Goal: Task Accomplishment & Management: Manage account settings

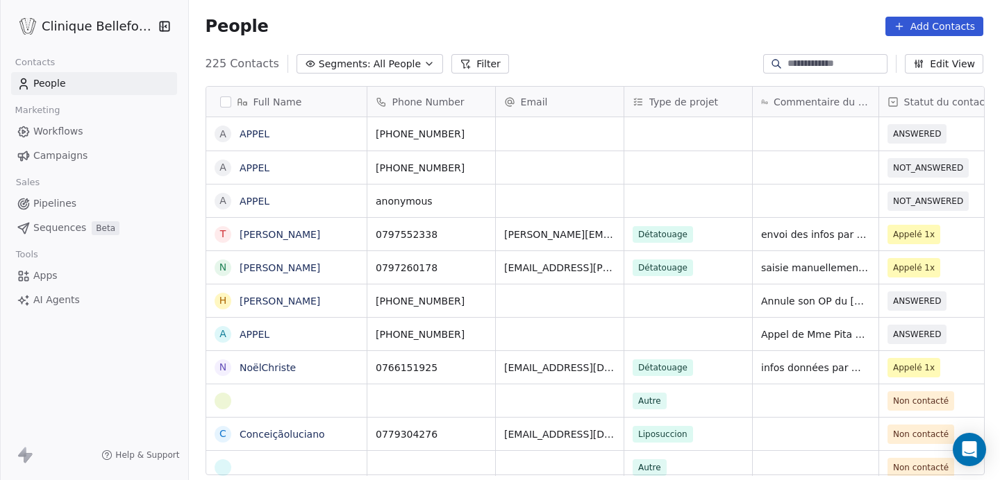
scroll to position [423, 812]
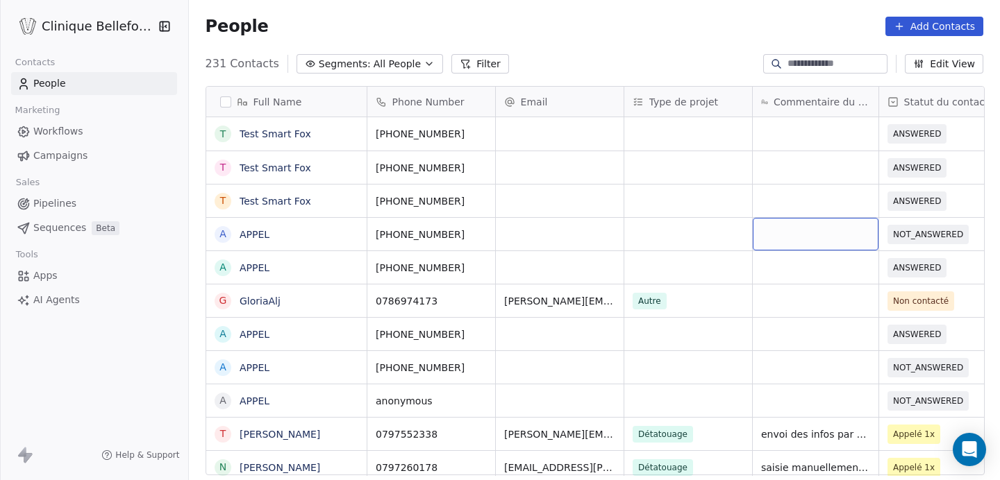
click at [809, 244] on div "grid" at bounding box center [815, 234] width 126 height 33
click at [898, 230] on html "Clinique Bellefontaine Contacts People Marketing Workflows Campaigns Sales Pipe…" at bounding box center [500, 240] width 1000 height 480
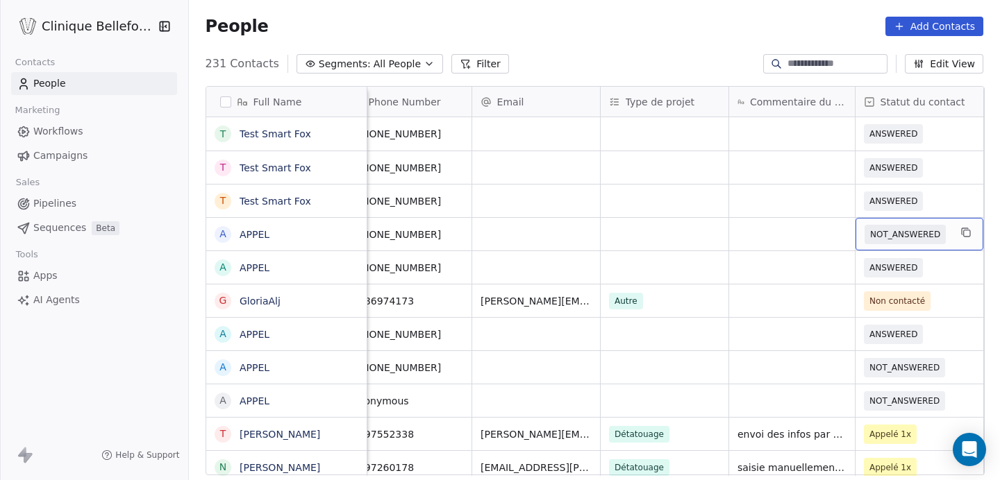
click at [900, 233] on span "NOT_ANSWERED" at bounding box center [905, 235] width 70 height 14
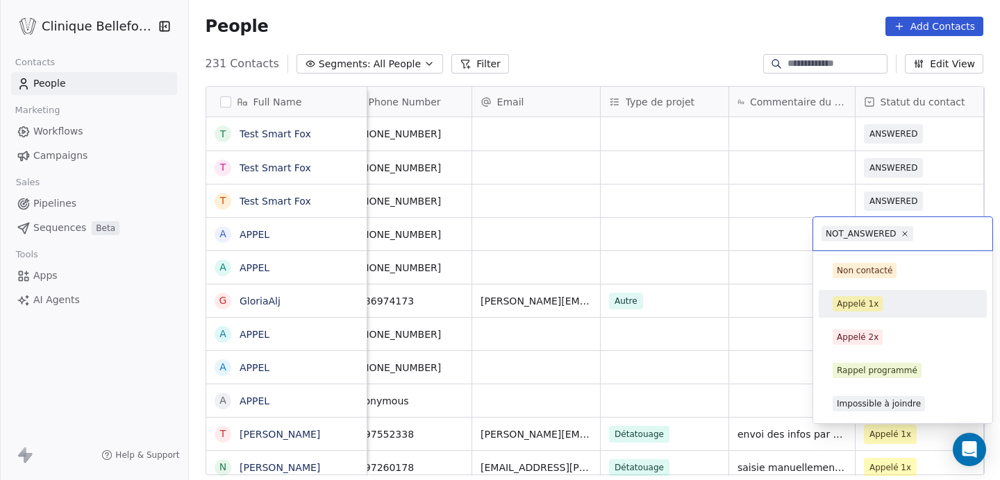
click at [857, 306] on div "Appelé 1x" at bounding box center [857, 304] width 42 height 12
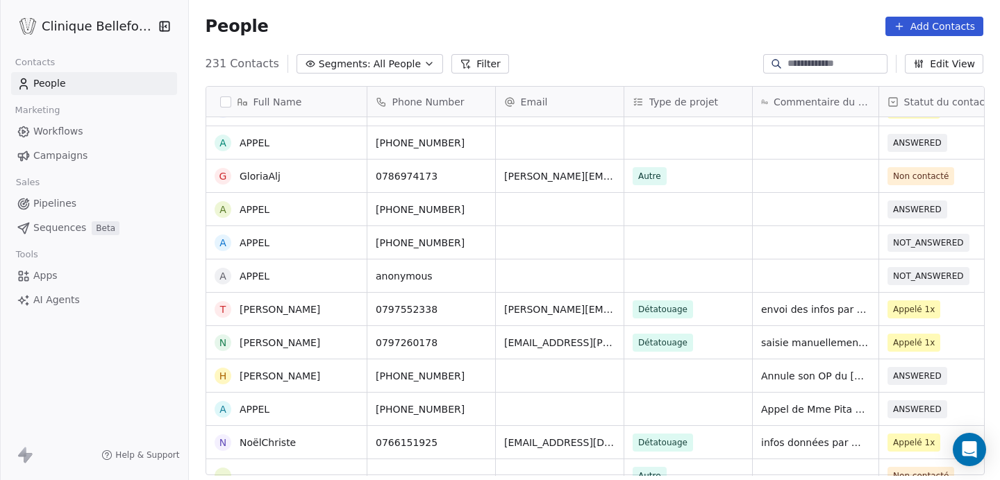
scroll to position [0, 0]
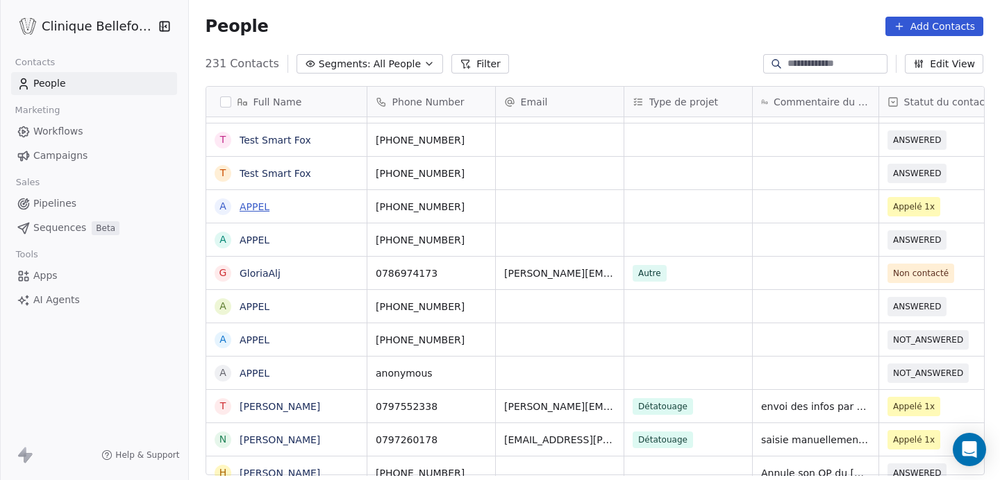
click at [245, 211] on link "APPEL" at bounding box center [254, 206] width 30 height 11
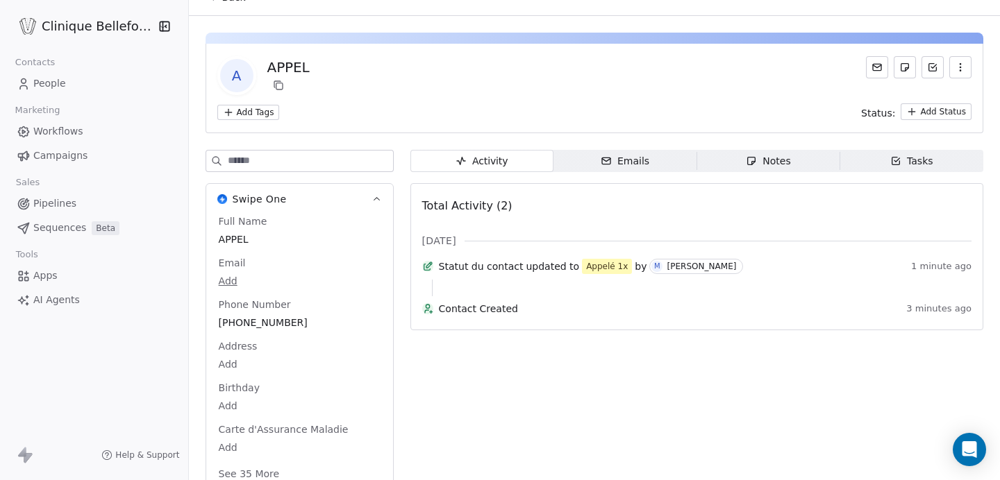
click at [233, 265] on div "Full Name [PERSON_NAME] Email Add Phone Number [PHONE_NUMBER] Address Add Birth…" at bounding box center [299, 348] width 167 height 269
click at [245, 237] on span "APPEL" at bounding box center [299, 240] width 160 height 14
click at [230, 237] on span "APPEL" at bounding box center [299, 240] width 160 height 14
drag, startPoint x: 259, startPoint y: 242, endPoint x: 208, endPoint y: 241, distance: 51.4
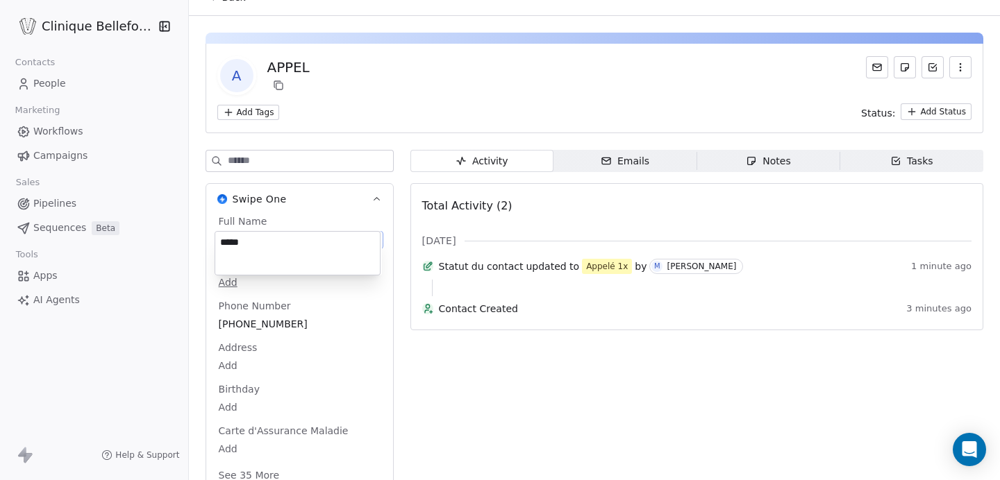
click at [208, 242] on html "Clinique Bellefontaine Contacts People Marketing Workflows Campaigns Sales Pipe…" at bounding box center [500, 240] width 1000 height 480
drag, startPoint x: 248, startPoint y: 244, endPoint x: 213, endPoint y: 241, distance: 34.8
click at [213, 241] on html "**********" at bounding box center [500, 240] width 1000 height 480
type textarea "*"
type textarea "**********"
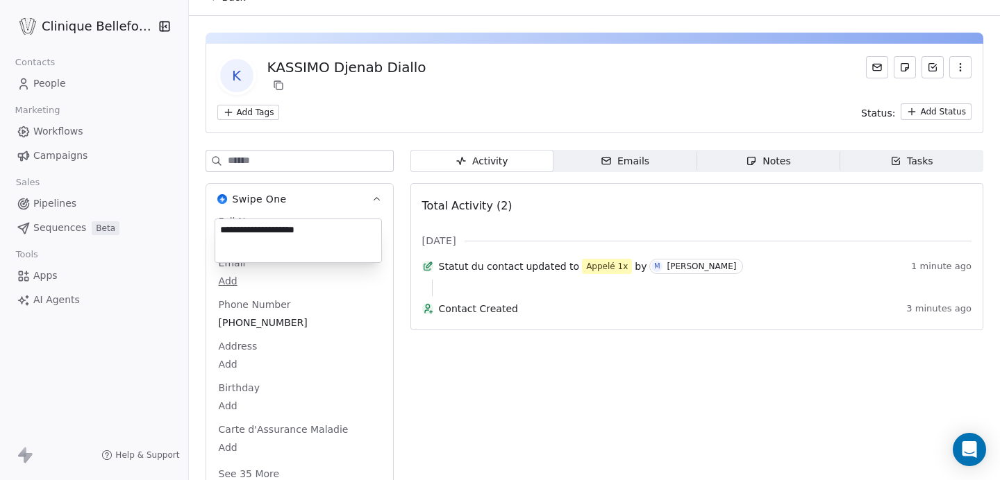
click at [345, 323] on html "**********" at bounding box center [500, 240] width 1000 height 480
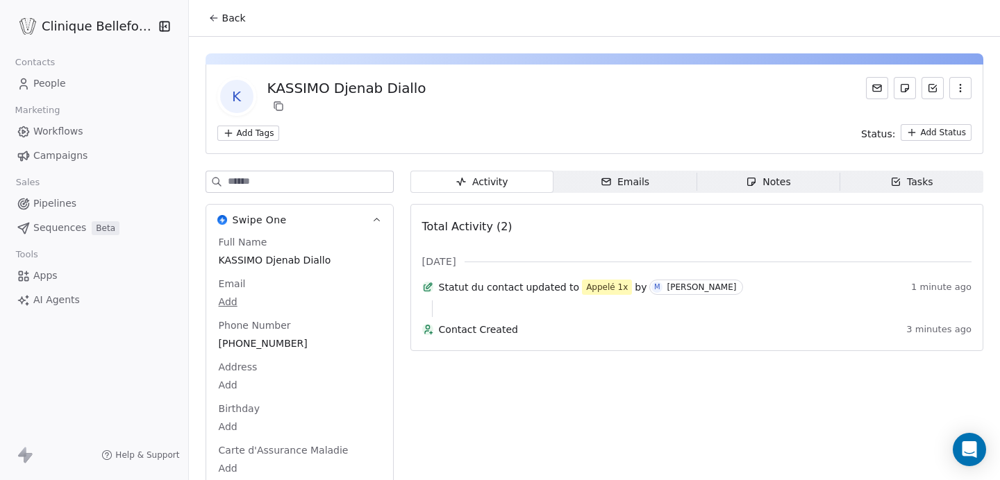
click at [235, 20] on span "Back" at bounding box center [234, 18] width 24 height 14
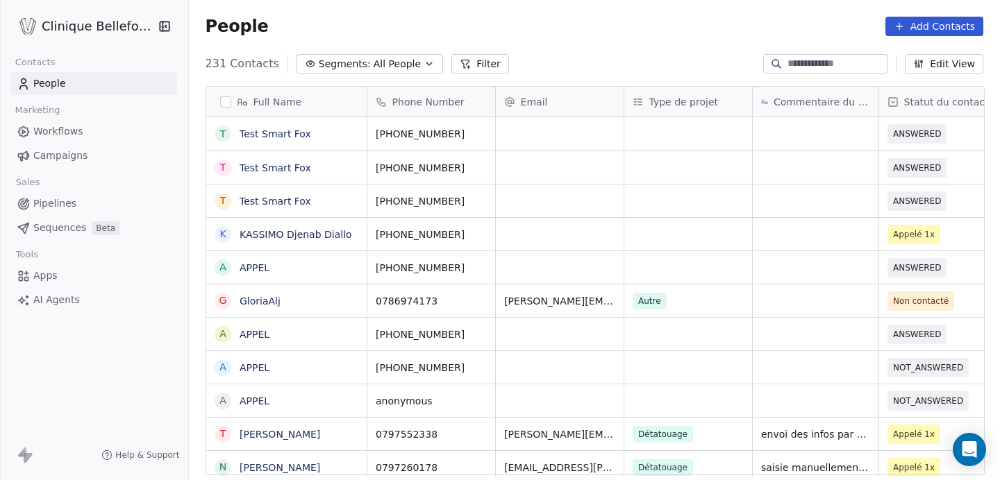
scroll to position [423, 812]
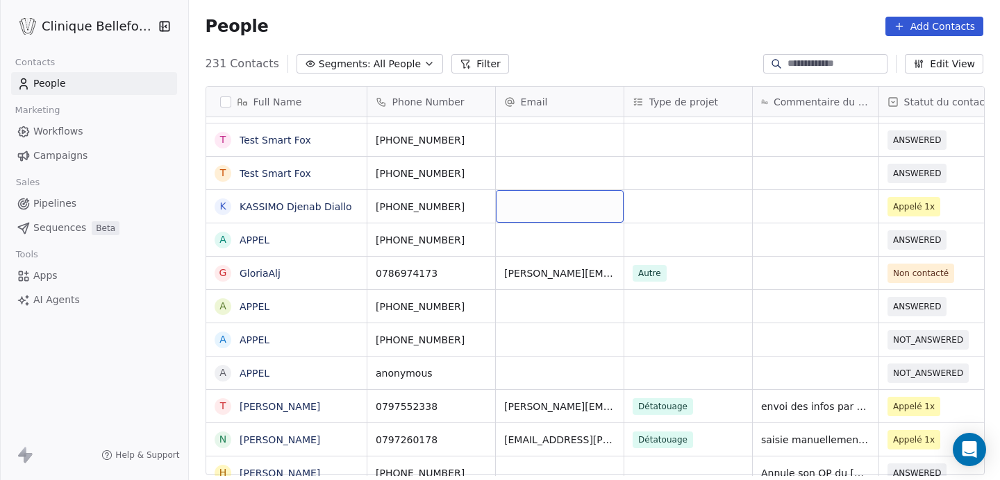
click at [546, 215] on div "grid" at bounding box center [560, 206] width 128 height 33
type input "**********"
click at [672, 221] on html "Clinique Bellefontaine Contacts People Marketing Workflows Campaigns Sales Pipe…" at bounding box center [500, 240] width 1000 height 480
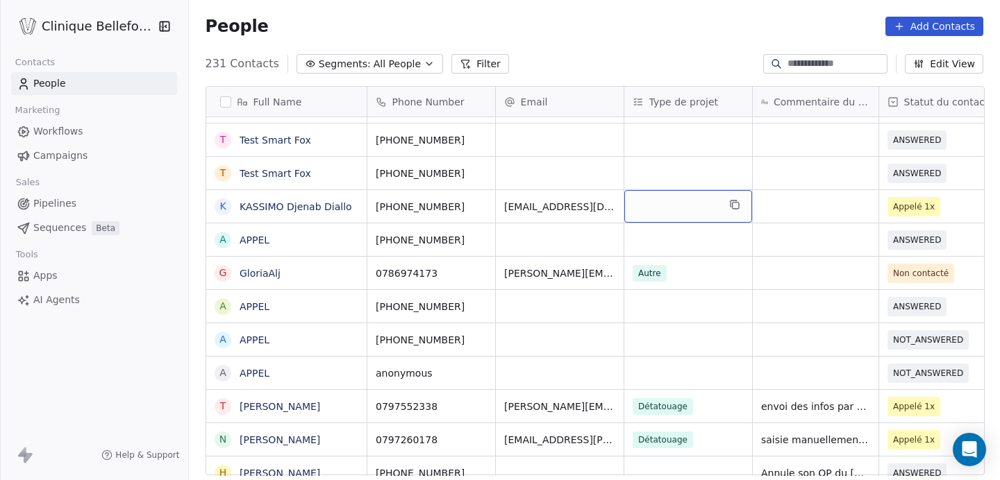
click at [675, 214] on div "grid" at bounding box center [688, 206] width 128 height 33
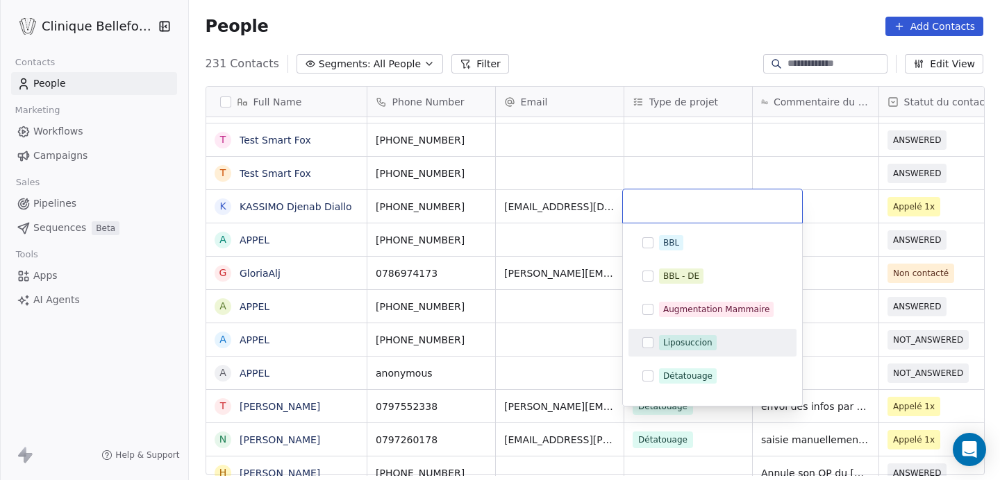
click at [652, 341] on button "Suggestions" at bounding box center [647, 342] width 11 height 11
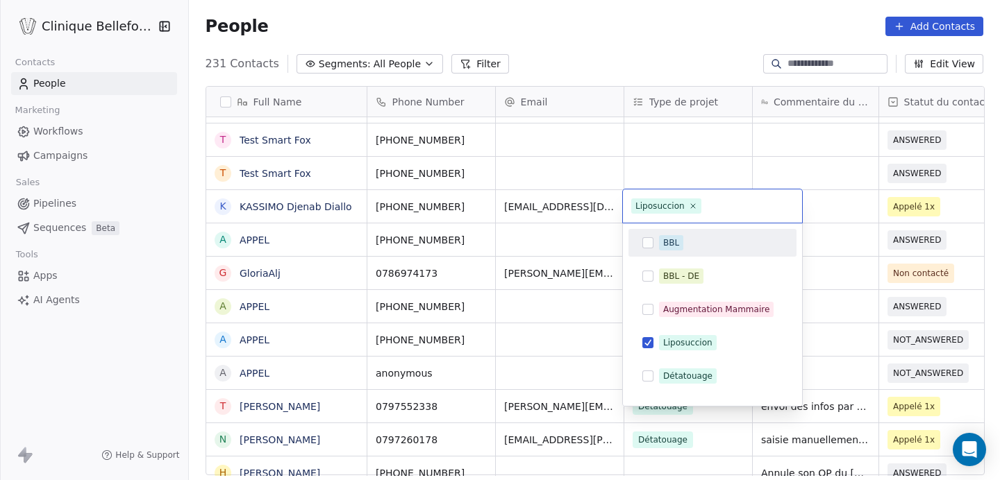
click at [850, 214] on html "Clinique Bellefontaine Contacts People Marketing Workflows Campaigns Sales Pipe…" at bounding box center [500, 240] width 1000 height 480
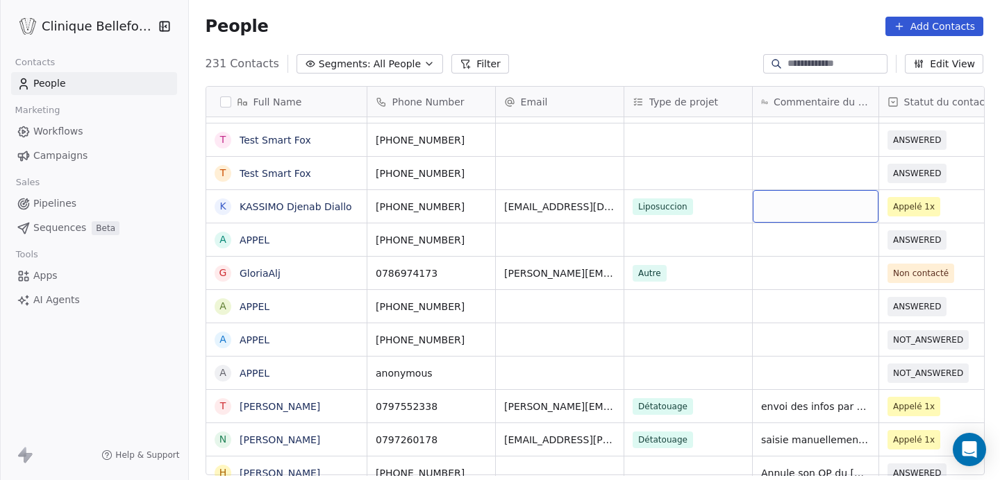
click at [814, 205] on div "grid" at bounding box center [815, 206] width 126 height 33
click at [538, 251] on html "Clinique Bellefontaine Contacts People Marketing Workflows Campaigns Sales Pipe…" at bounding box center [500, 240] width 1000 height 480
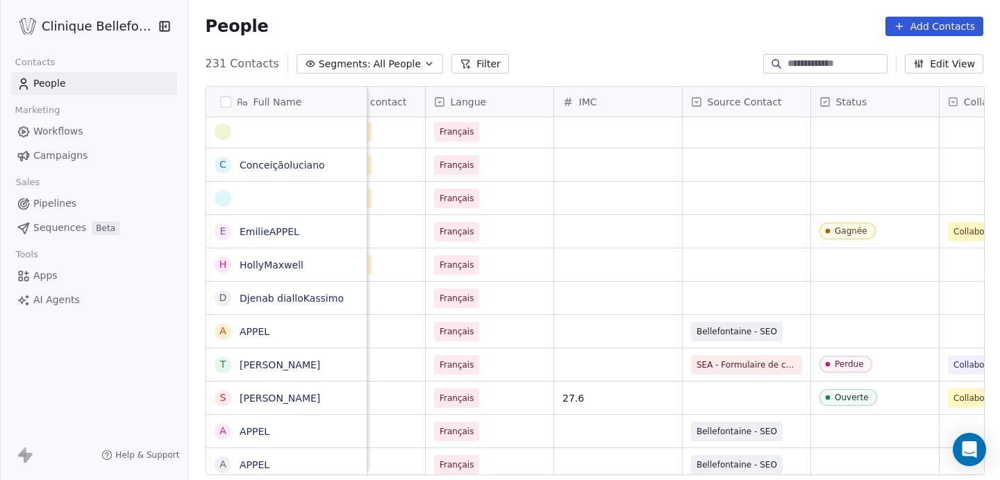
scroll to position [0, 583]
click at [877, 308] on div "grid" at bounding box center [873, 298] width 128 height 33
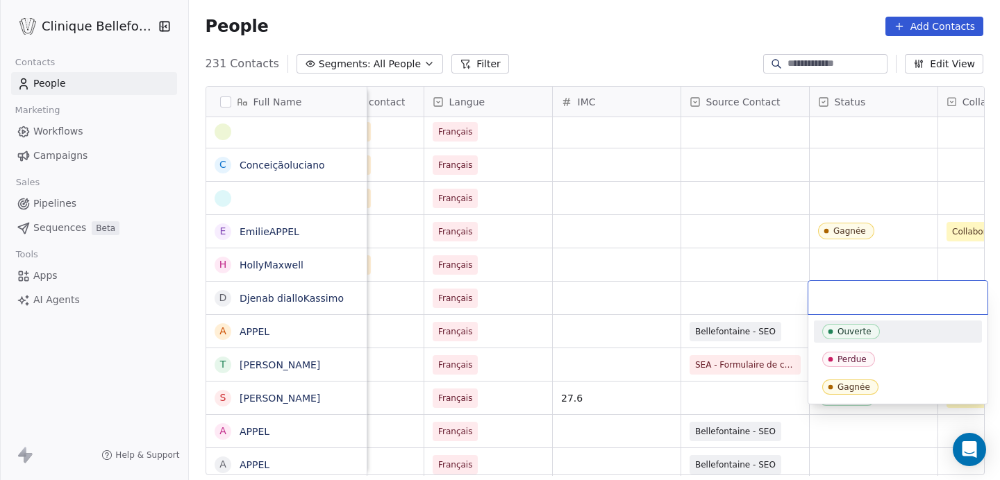
click at [768, 315] on html "Clinique Bellefontaine Contacts People Marketing Workflows Campaigns Sales Pipe…" at bounding box center [500, 240] width 1000 height 480
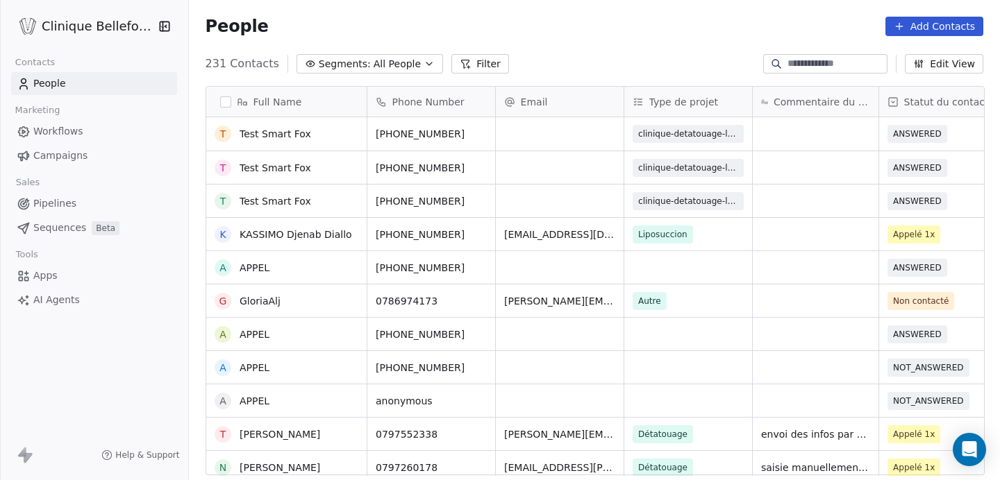
scroll to position [0, 0]
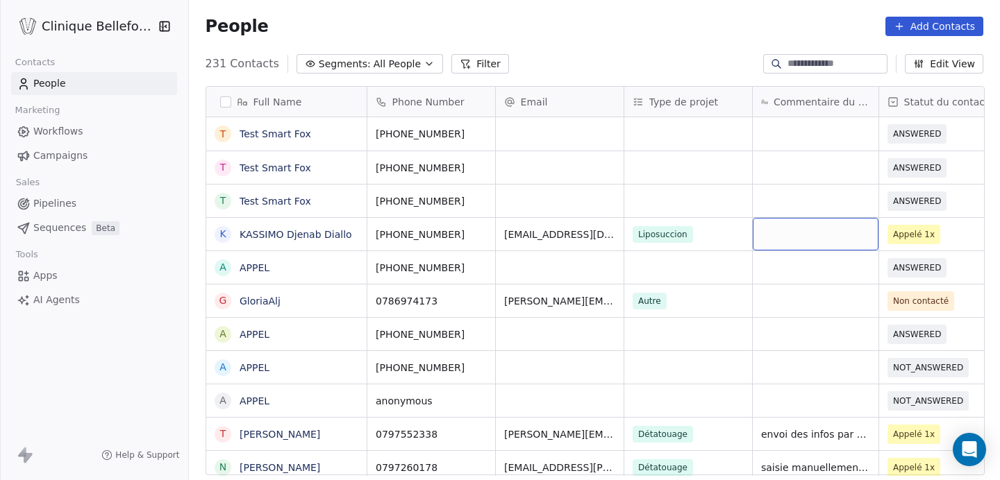
click at [776, 234] on div "grid" at bounding box center [815, 234] width 126 height 33
type textarea "*"
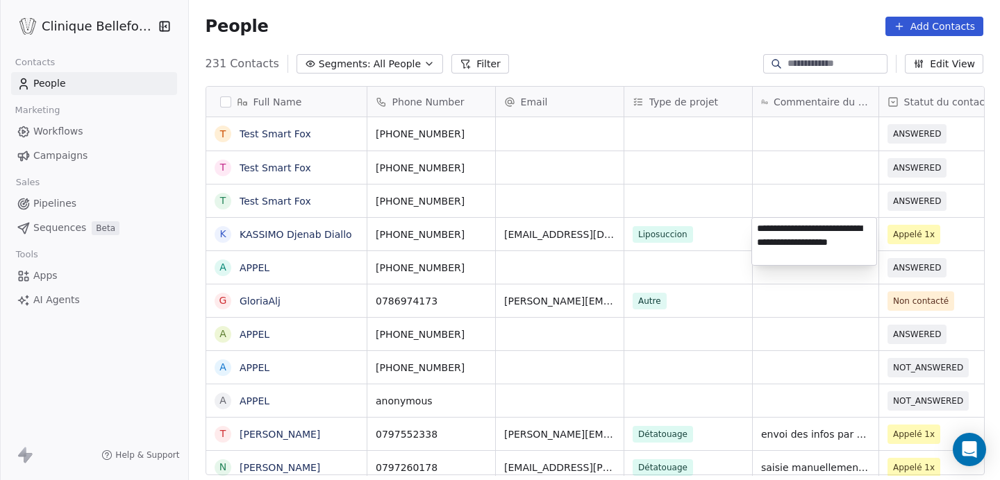
type textarea "**********"
click at [849, 276] on html "Clinique Bellefontaine Contacts People Marketing Workflows Campaigns Sales Pipe…" at bounding box center [500, 240] width 1000 height 480
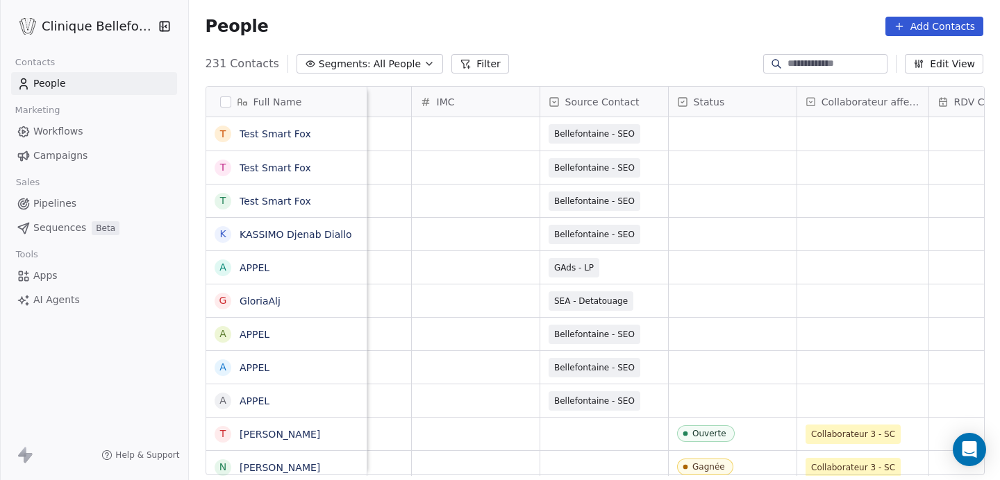
scroll to position [0, 726]
click at [860, 247] on div "grid" at bounding box center [860, 234] width 131 height 33
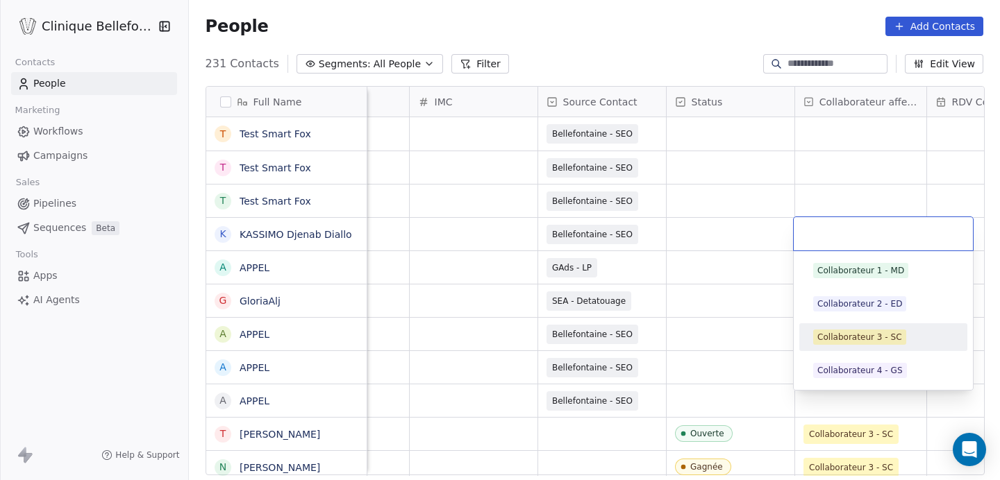
click at [860, 340] on div "Collaborateur 3 - SC" at bounding box center [859, 337] width 85 height 12
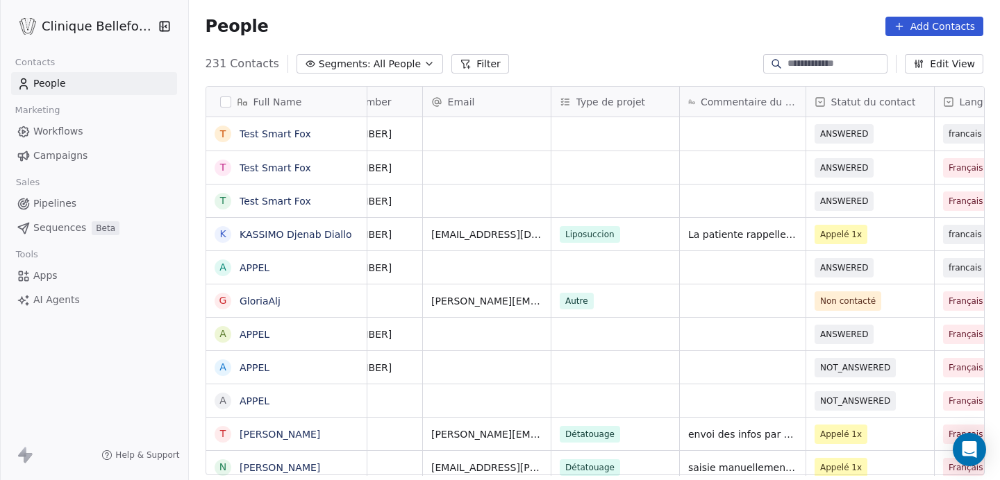
scroll to position [0, 0]
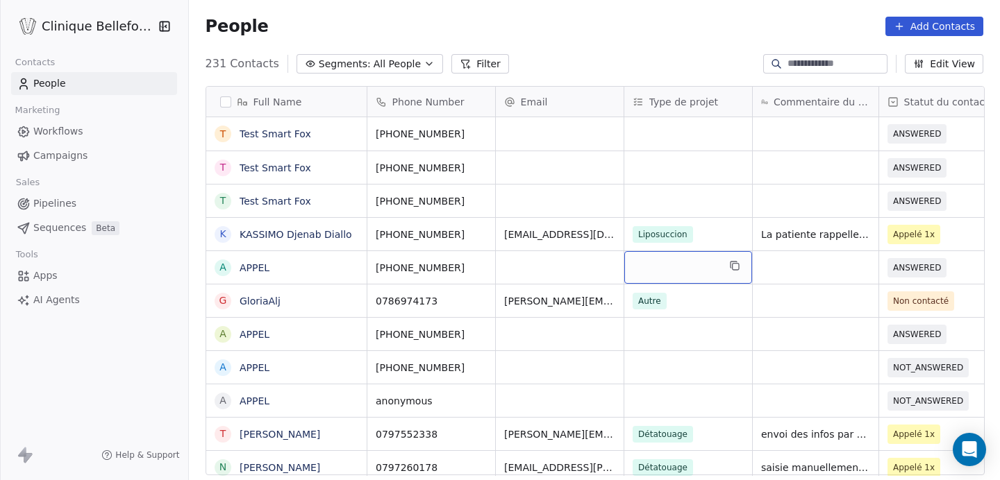
click at [681, 267] on div "grid" at bounding box center [688, 267] width 128 height 33
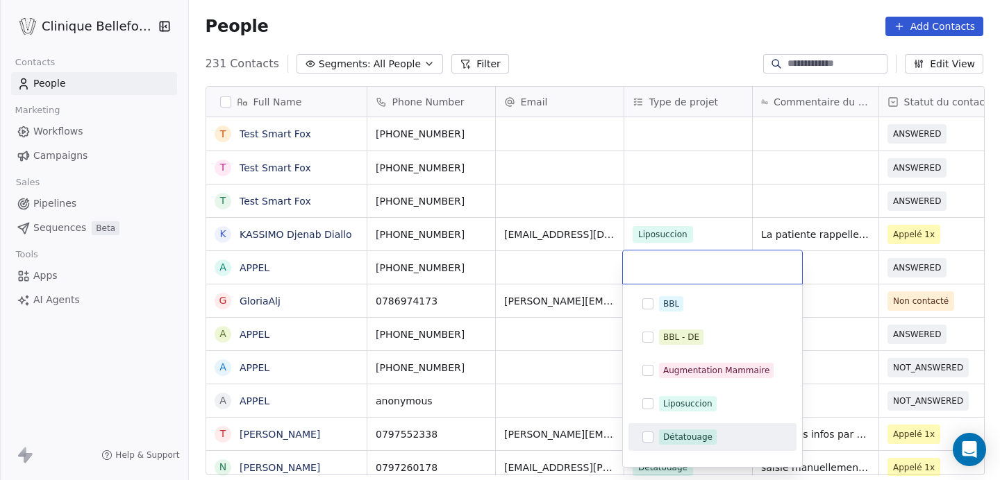
click at [649, 435] on button "Suggestions" at bounding box center [647, 437] width 11 height 11
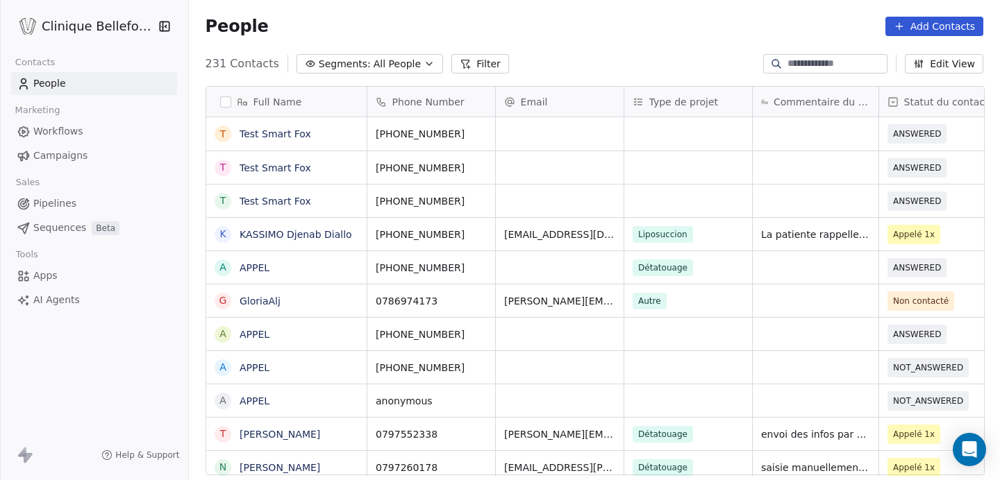
click at [855, 261] on html "Clinique Bellefontaine Contacts People Marketing Workflows Campaigns Sales Pipe…" at bounding box center [500, 240] width 1000 height 480
click at [814, 267] on div "grid" at bounding box center [815, 267] width 126 height 33
type textarea "**********"
click at [519, 259] on html "Clinique Bellefontaine Contacts People Marketing Workflows Campaigns Sales Pipe…" at bounding box center [500, 240] width 1000 height 480
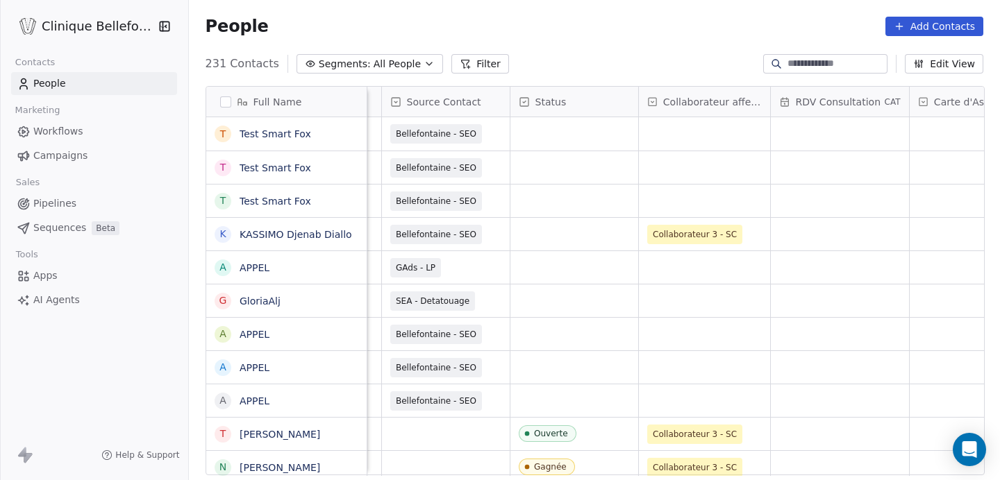
scroll to position [0, 889]
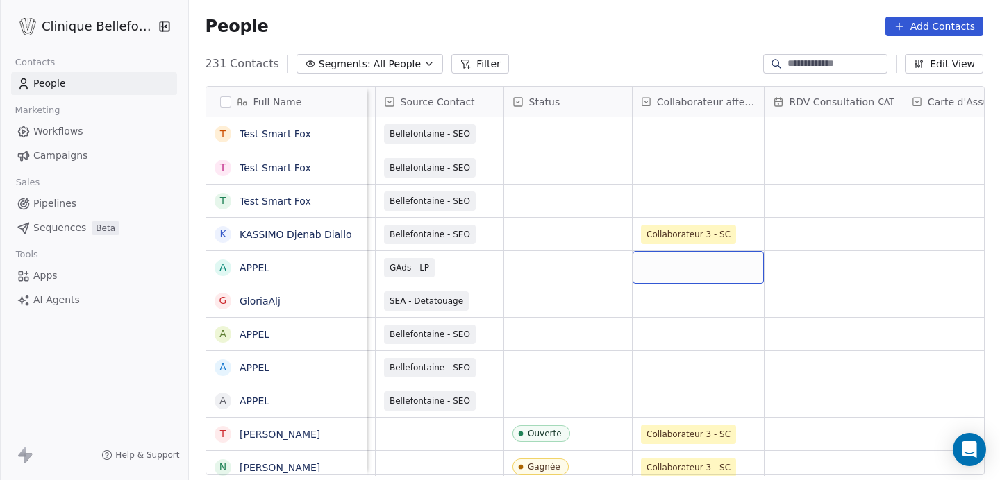
click at [686, 264] on div "grid" at bounding box center [697, 267] width 131 height 33
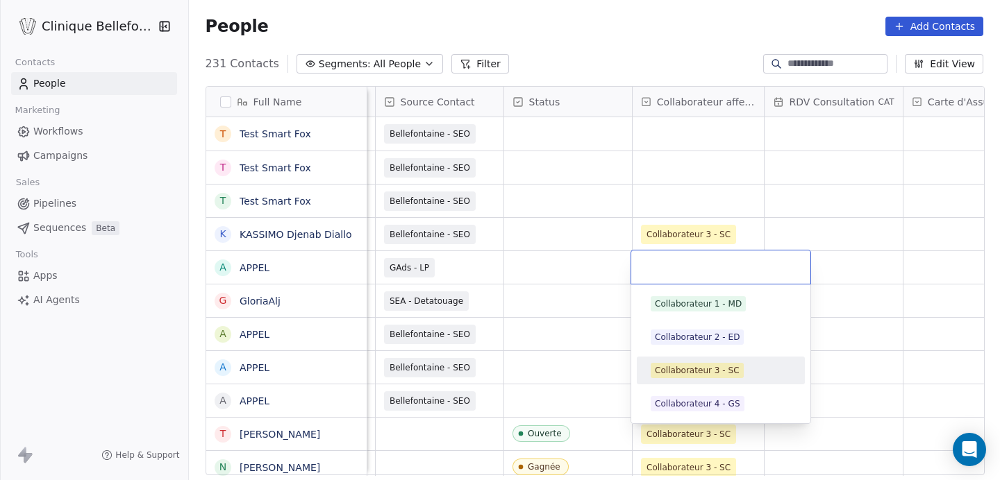
click at [669, 375] on div "Collaborateur 3 - SC" at bounding box center [697, 370] width 85 height 12
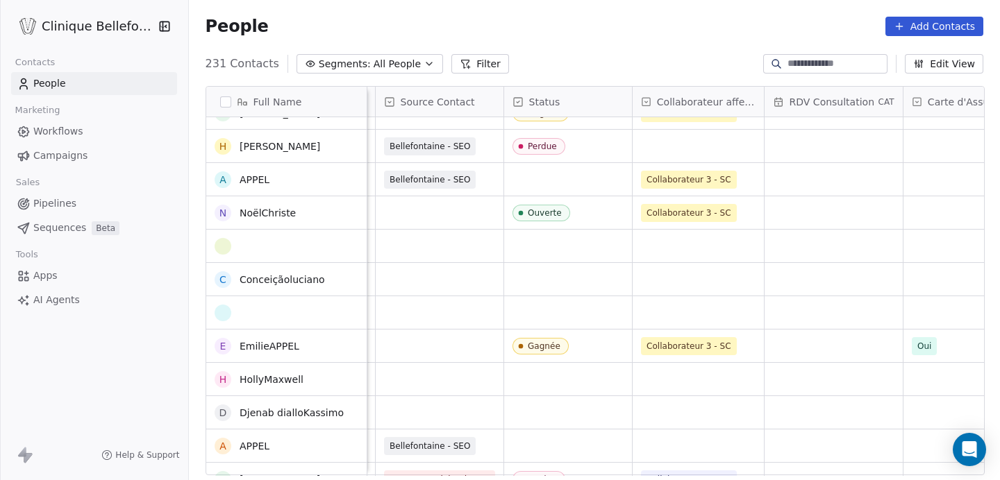
scroll to position [399, 0]
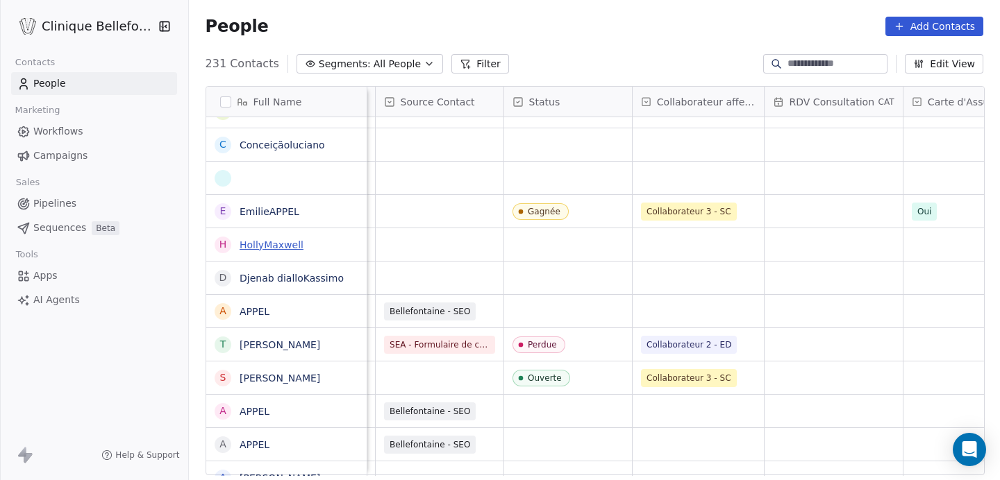
click at [286, 244] on link "HollyMaxwell" at bounding box center [271, 244] width 64 height 11
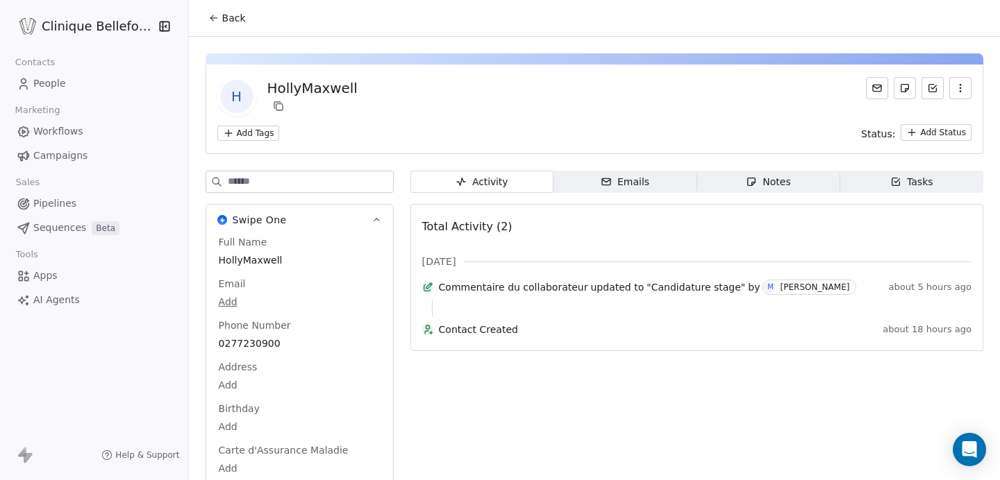
click at [226, 19] on span "Back" at bounding box center [234, 18] width 24 height 14
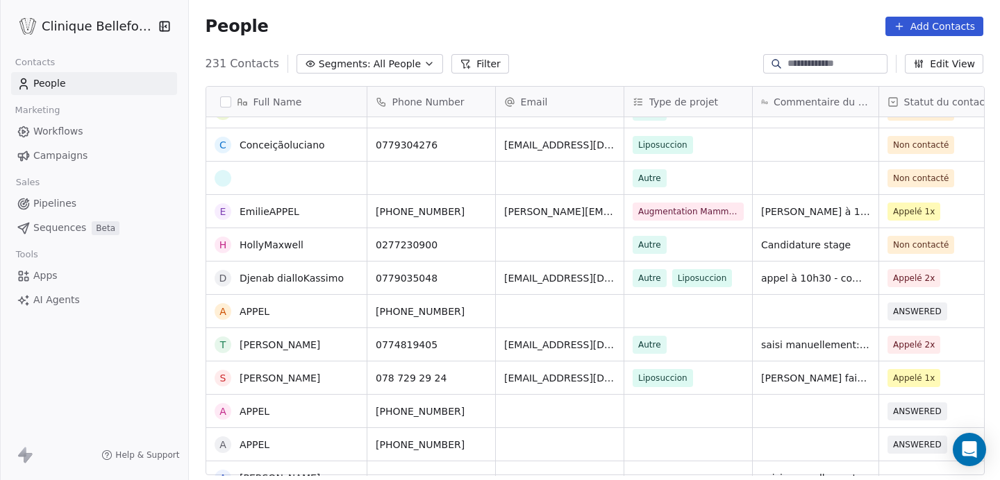
scroll to position [559, 0]
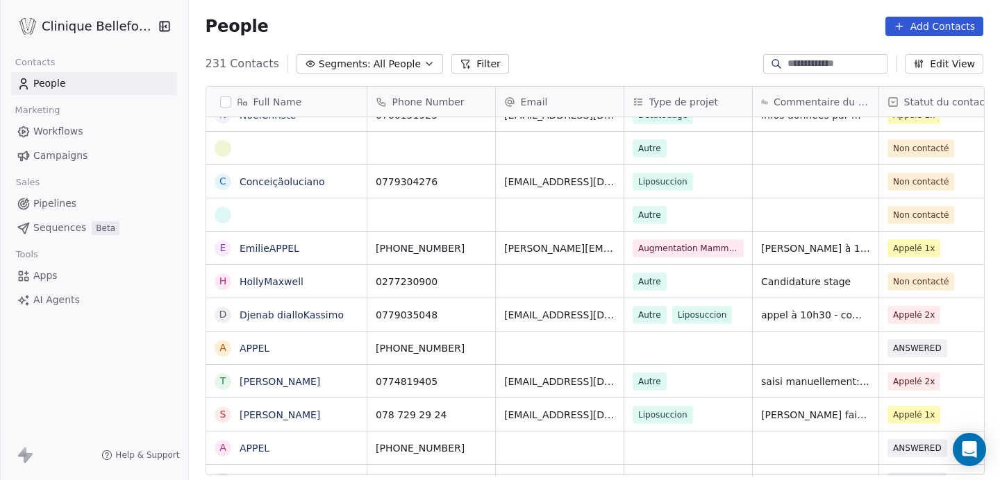
click at [928, 283] on span "Non contacté" at bounding box center [921, 282] width 56 height 12
click at [855, 284] on div "Candidature stage" at bounding box center [815, 281] width 126 height 33
click at [844, 283] on div "Candidature stage" at bounding box center [815, 281] width 126 height 33
click at [828, 283] on span "Candidature stage" at bounding box center [806, 282] width 90 height 14
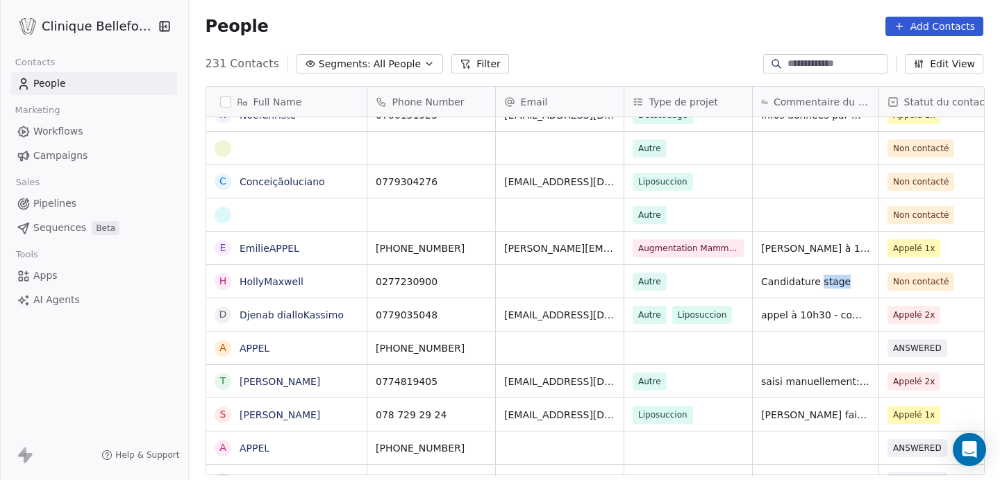
click at [828, 283] on span "Candidature stage" at bounding box center [806, 282] width 90 height 14
click at [229, 69] on span "231 Contacts" at bounding box center [242, 64] width 74 height 17
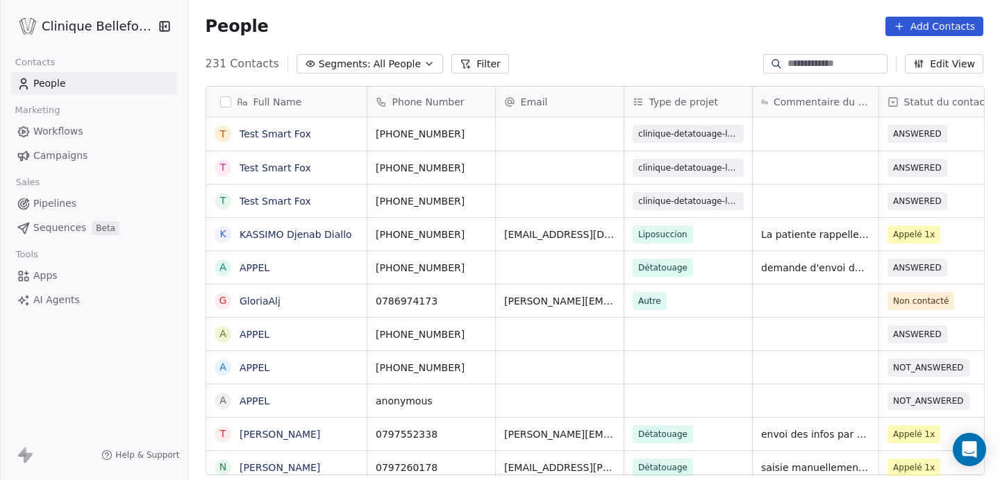
click at [617, 40] on div "People Add Contacts" at bounding box center [594, 26] width 811 height 53
click at [62, 135] on span "Workflows" at bounding box center [58, 131] width 50 height 15
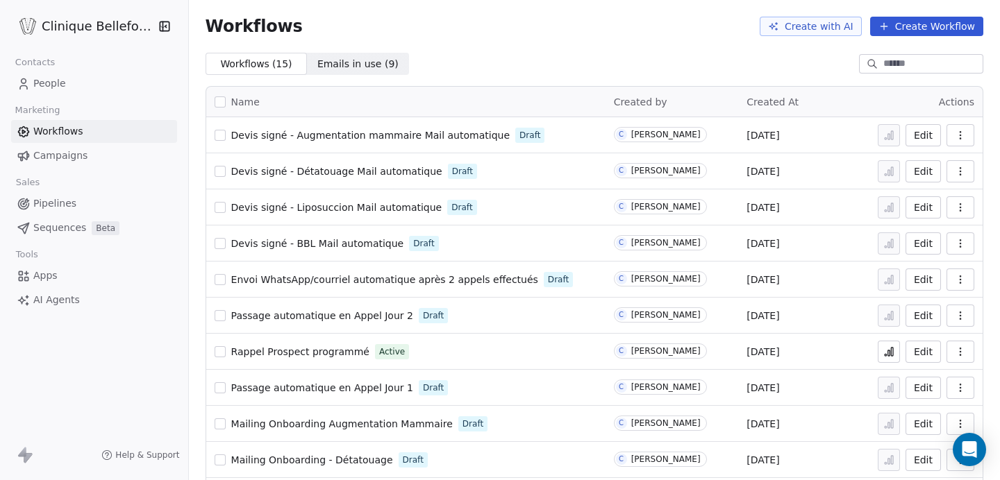
click at [50, 87] on span "People" at bounding box center [49, 83] width 33 height 15
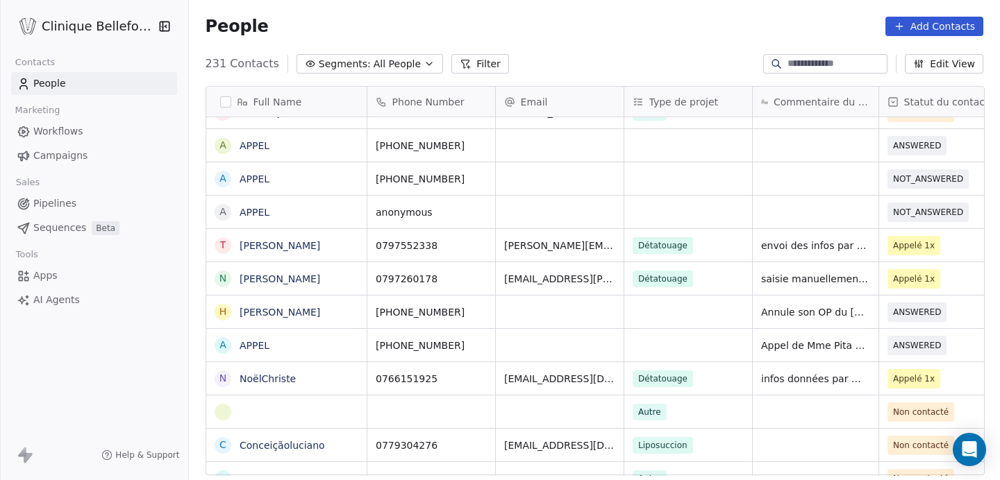
click at [254, 176] on link "APPEL" at bounding box center [254, 179] width 30 height 11
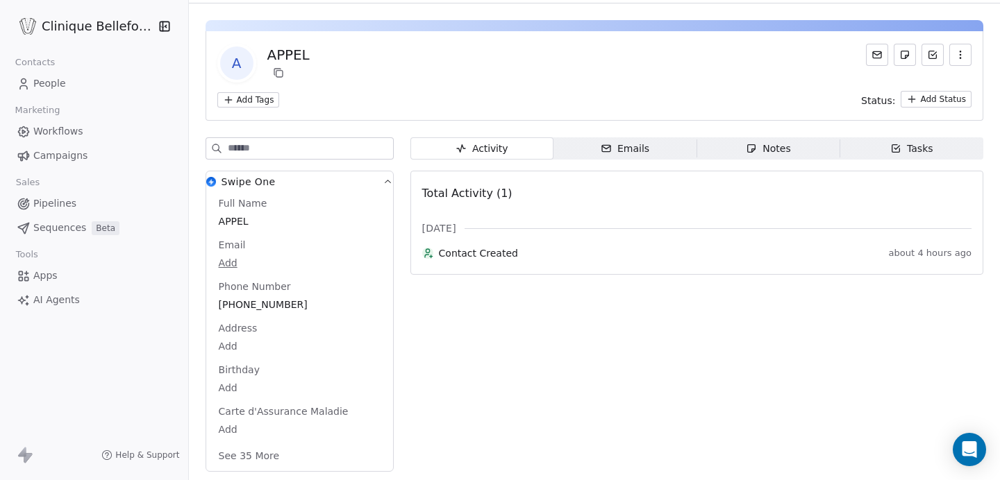
click at [918, 100] on html "Clinique Bellefontaine Contacts People Marketing Workflows Campaigns Sales Pipe…" at bounding box center [500, 240] width 1000 height 480
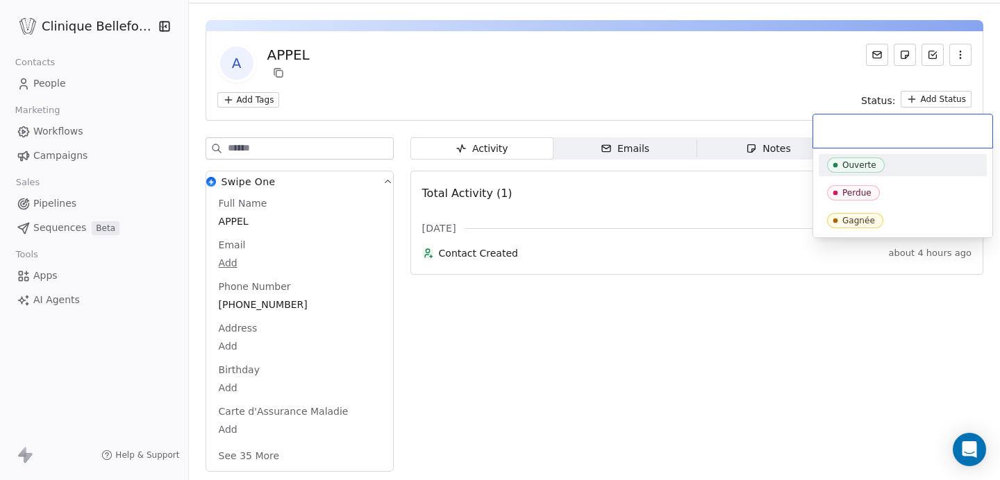
click at [955, 56] on html "Clinique Bellefontaine Contacts People Marketing Workflows Campaigns Sales Pipe…" at bounding box center [500, 240] width 1000 height 480
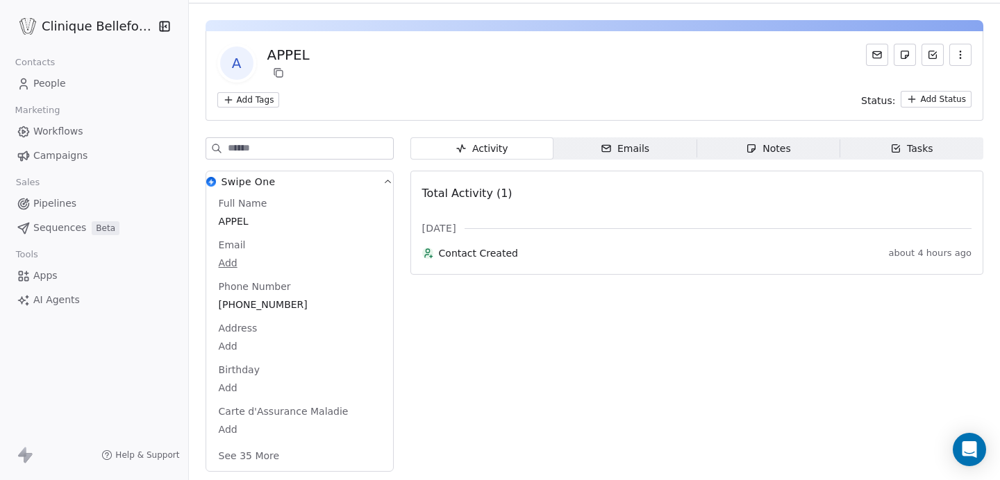
click at [955, 56] on icon "button" at bounding box center [959, 54] width 11 height 11
click at [910, 88] on div "Delete" at bounding box center [940, 85] width 93 height 22
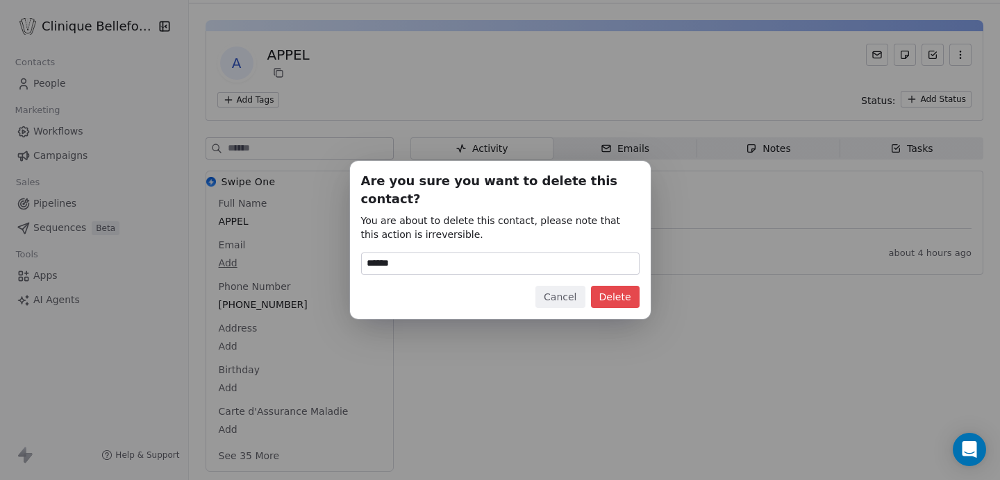
type input "******"
click at [619, 289] on button "Delete" at bounding box center [615, 297] width 49 height 22
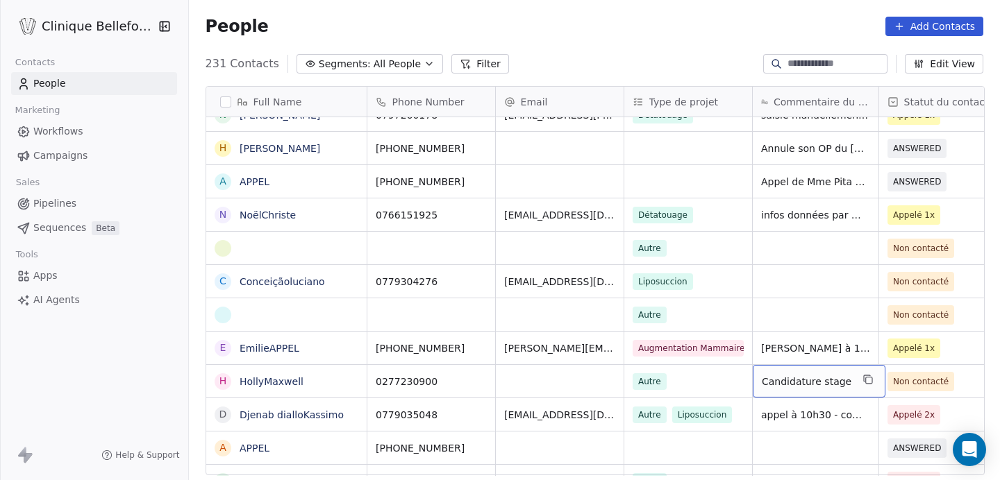
click at [843, 382] on div "Candidature stage" at bounding box center [818, 381] width 133 height 33
drag, startPoint x: 788, startPoint y: 399, endPoint x: 754, endPoint y: 386, distance: 36.5
click at [754, 386] on textarea "**********" at bounding box center [814, 388] width 124 height 47
type textarea "**********"
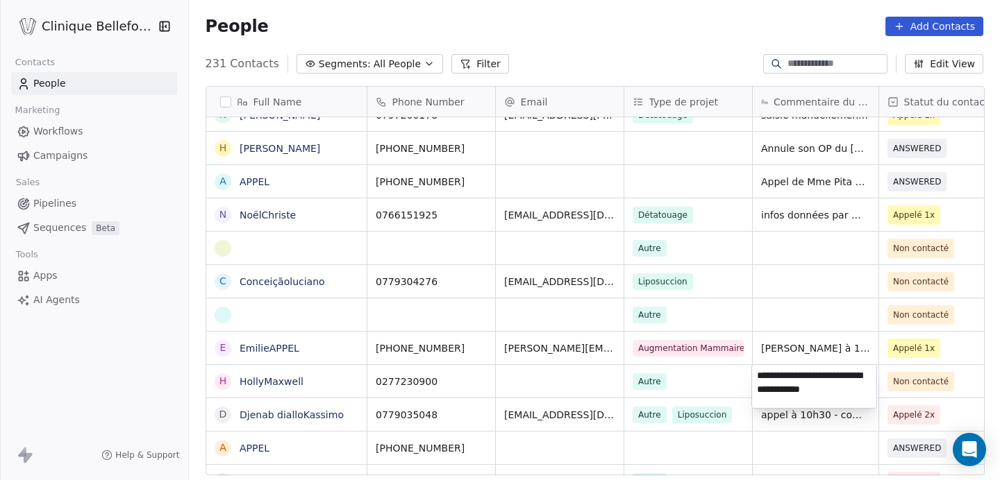
click at [630, 353] on html "Clinique Bellefontaine Contacts People Marketing Workflows Campaigns Sales Pipe…" at bounding box center [500, 240] width 1000 height 480
